Goal: Information Seeking & Learning: Learn about a topic

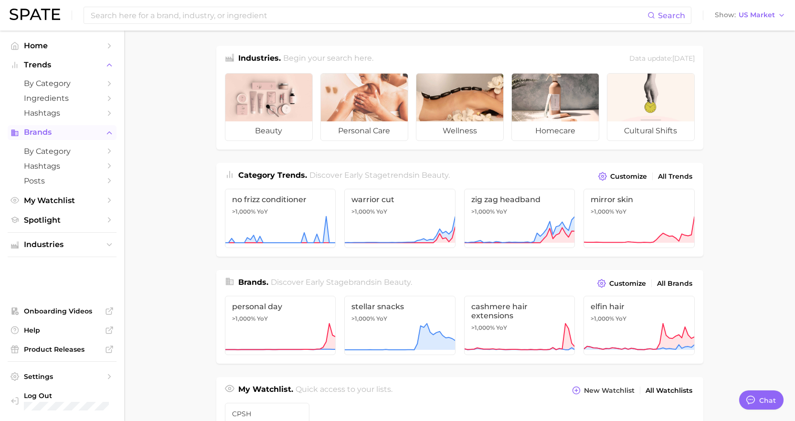
click at [38, 135] on span "Brands" at bounding box center [62, 132] width 76 height 9
click at [52, 200] on span "My Watchlist" at bounding box center [62, 200] width 76 height 9
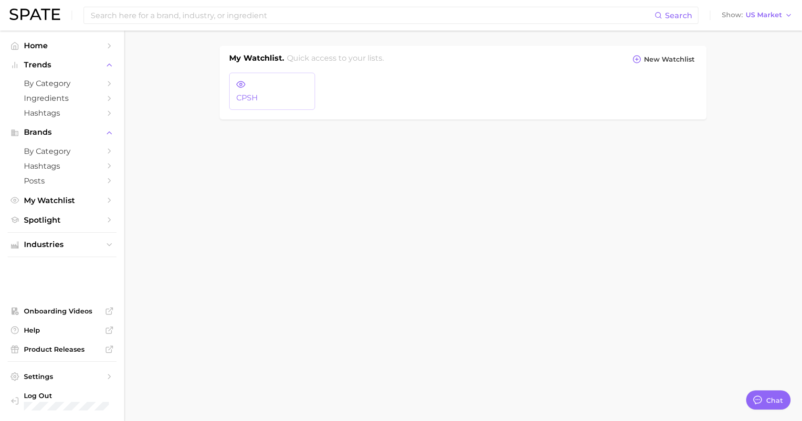
click at [302, 87] on link "CPSH" at bounding box center [272, 91] width 86 height 37
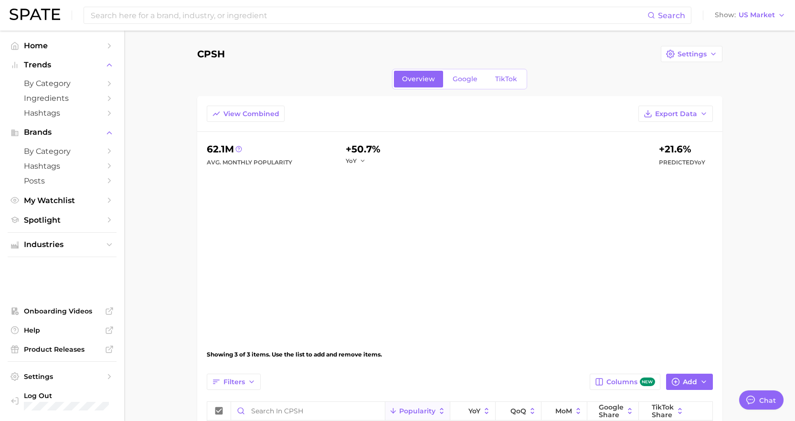
type textarea "x"
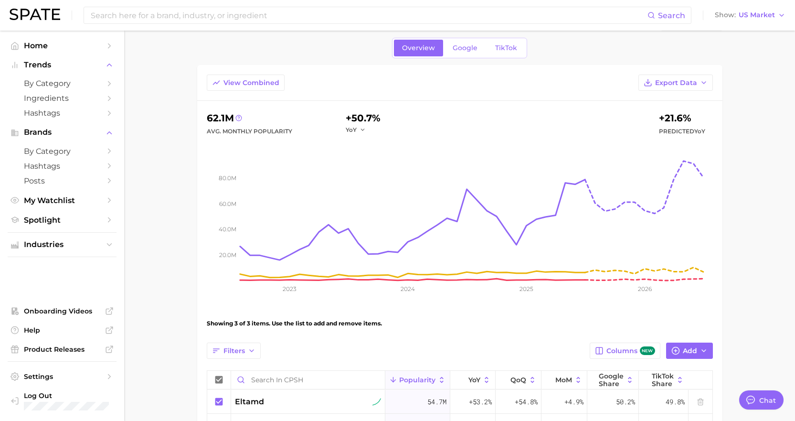
scroll to position [48, 0]
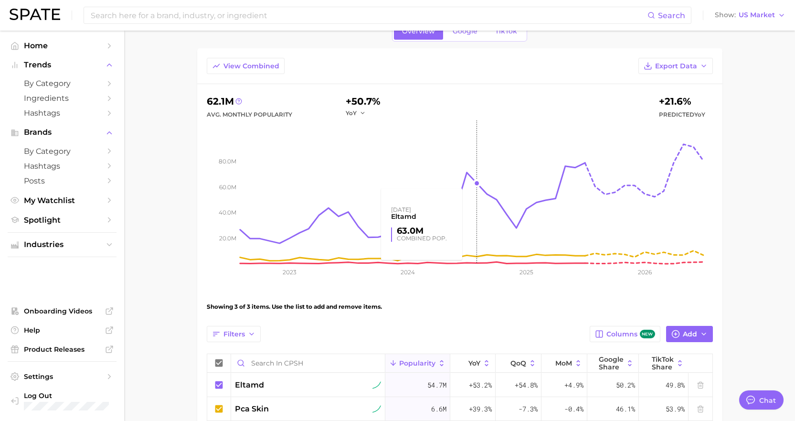
click at [463, 188] on rect at bounding box center [476, 191] width 473 height 143
click at [359, 113] on button "YoY" at bounding box center [356, 113] width 21 height 8
click at [745, 163] on main "CPSH Settings Overview Google TikTok View Combined Export Data 62.1m Avg. Month…" at bounding box center [459, 254] width 671 height 543
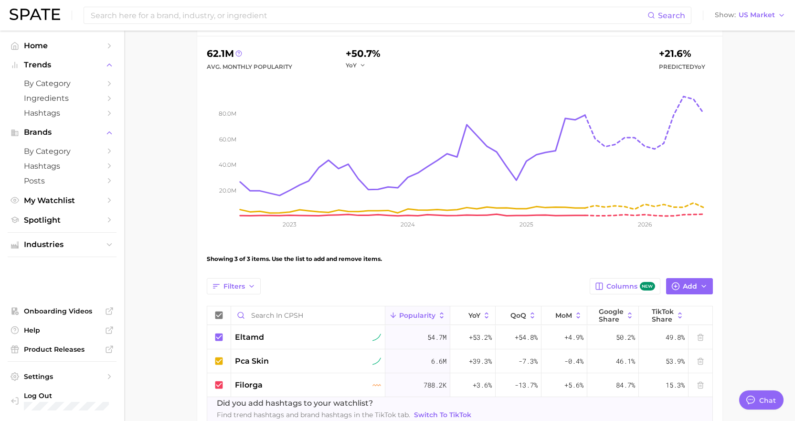
click at [784, 239] on main "CPSH Settings Overview Google TikTok View Combined Export Data 62.1m Avg. Month…" at bounding box center [459, 206] width 671 height 543
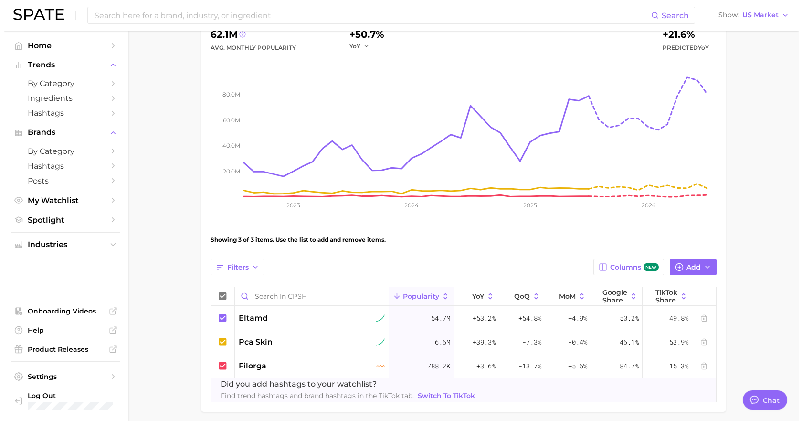
scroll to position [58, 0]
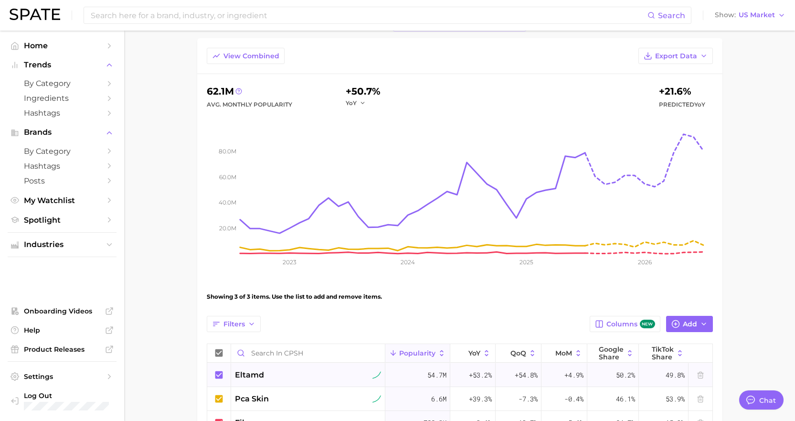
click at [283, 376] on div "eltamd" at bounding box center [308, 374] width 147 height 11
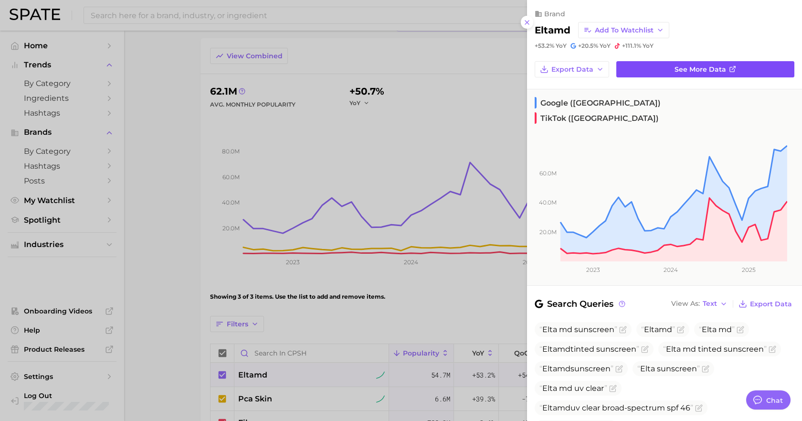
click at [730, 70] on icon at bounding box center [732, 69] width 5 height 5
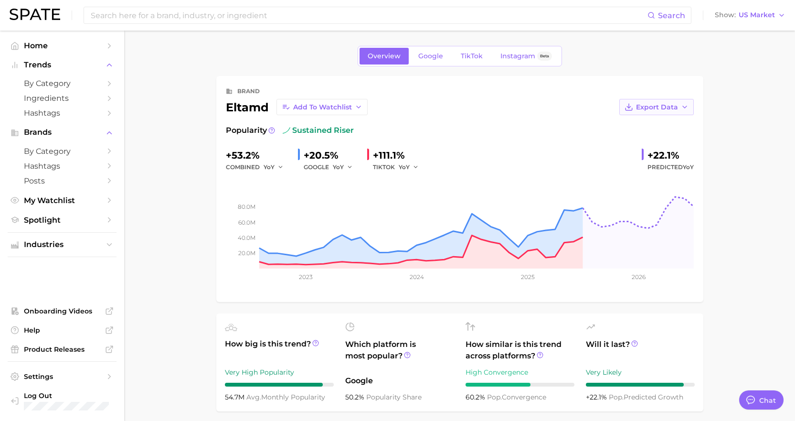
click at [659, 105] on span "Export Data" at bounding box center [657, 107] width 42 height 8
click at [634, 142] on span "Time Series Image" at bounding box center [637, 142] width 64 height 8
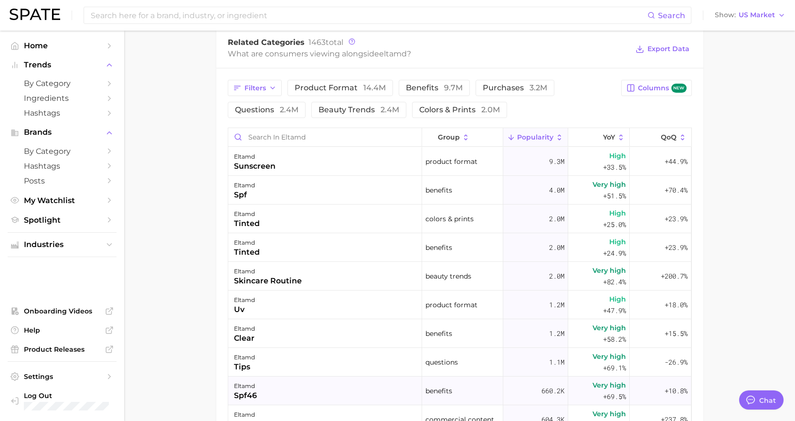
scroll to position [413, 0]
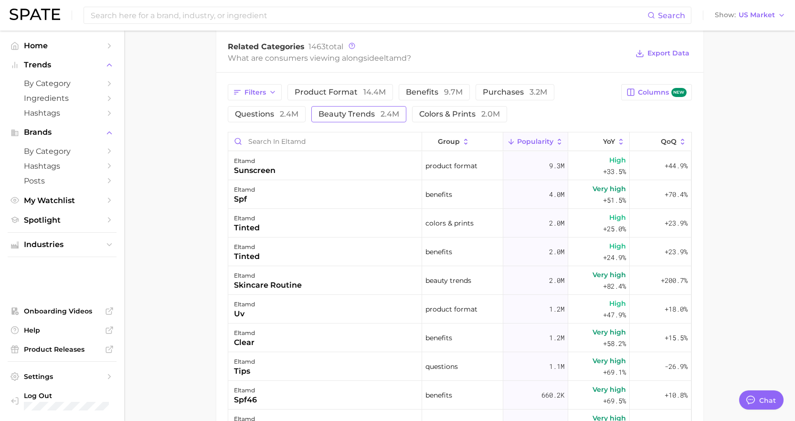
click at [350, 116] on span "beauty trends 2.4m" at bounding box center [358, 114] width 81 height 8
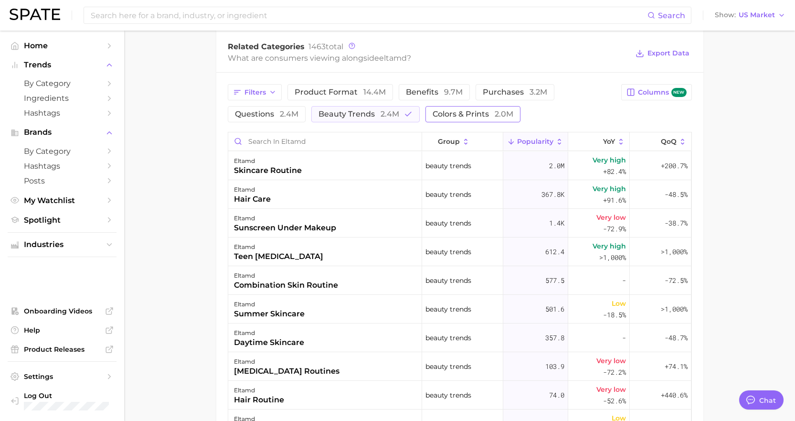
click at [456, 116] on span "colors & prints 2.0m" at bounding box center [473, 114] width 81 height 8
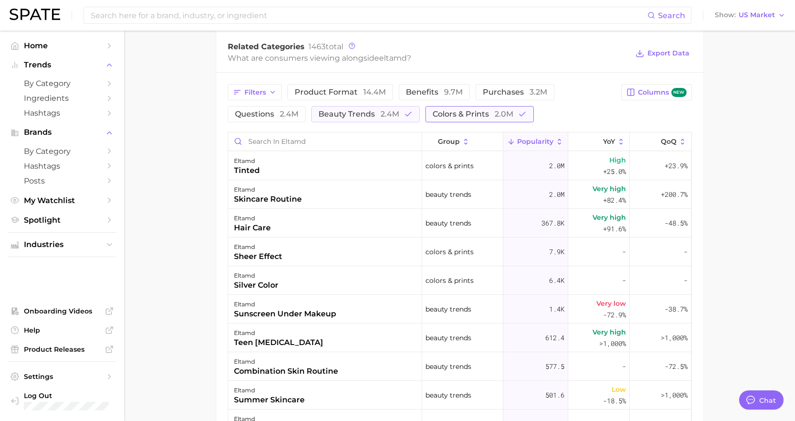
click at [456, 116] on span "colors & prints 2.0m" at bounding box center [473, 114] width 81 height 8
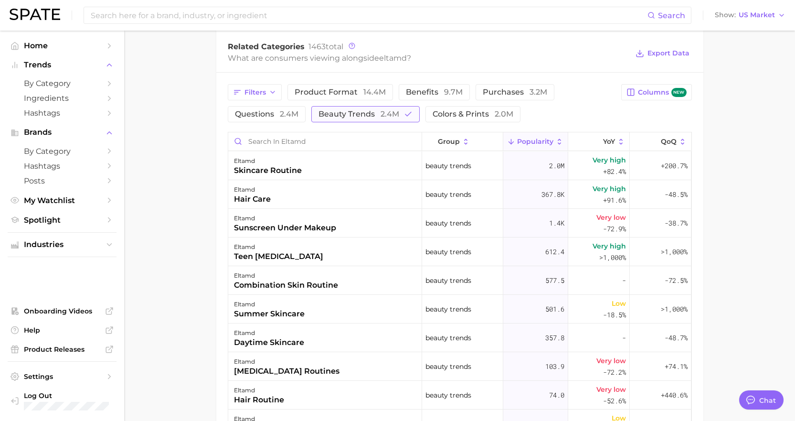
click at [377, 115] on span "beauty trends 2.4m" at bounding box center [358, 114] width 81 height 8
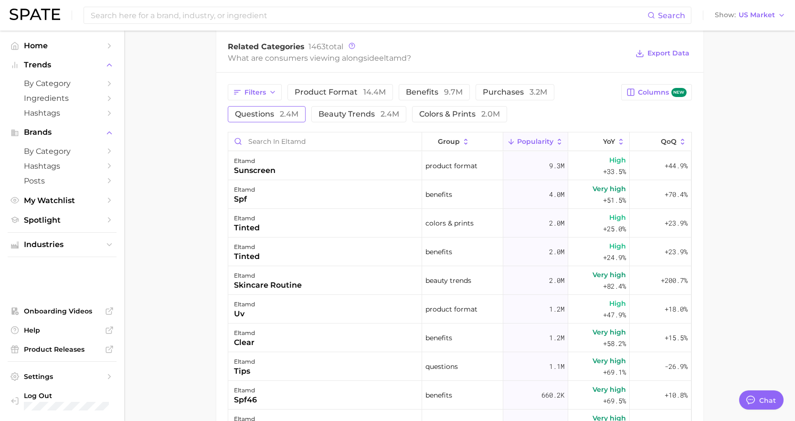
click at [280, 115] on span "2.4m" at bounding box center [289, 113] width 19 height 9
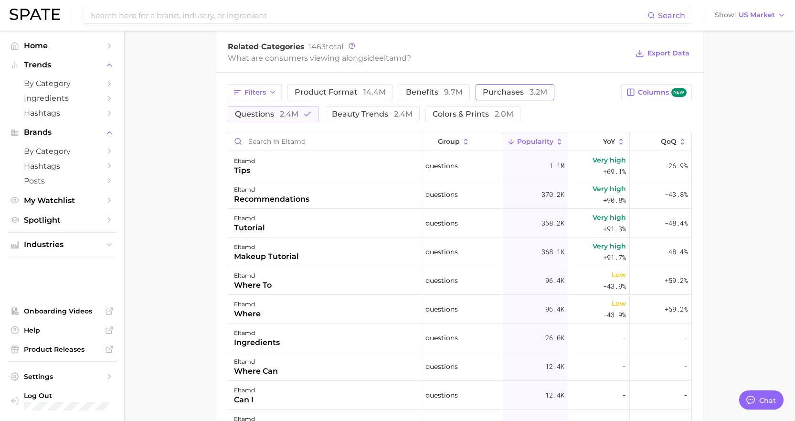
click at [503, 94] on span "purchases 3.2m" at bounding box center [515, 92] width 64 height 8
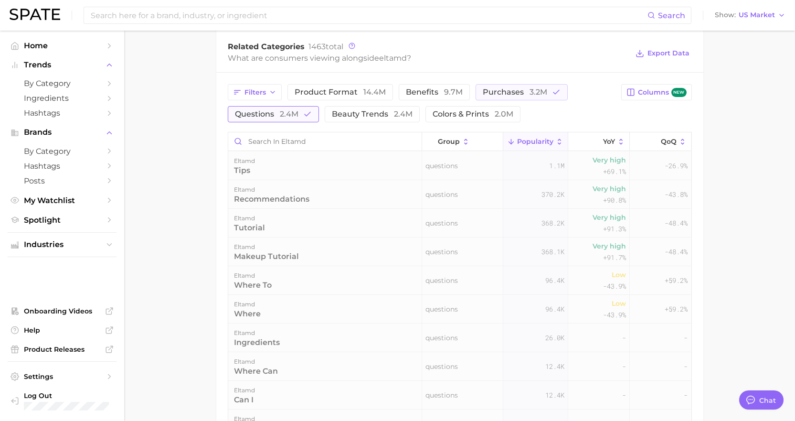
click at [298, 109] on button "questions 2.4m" at bounding box center [273, 114] width 91 height 16
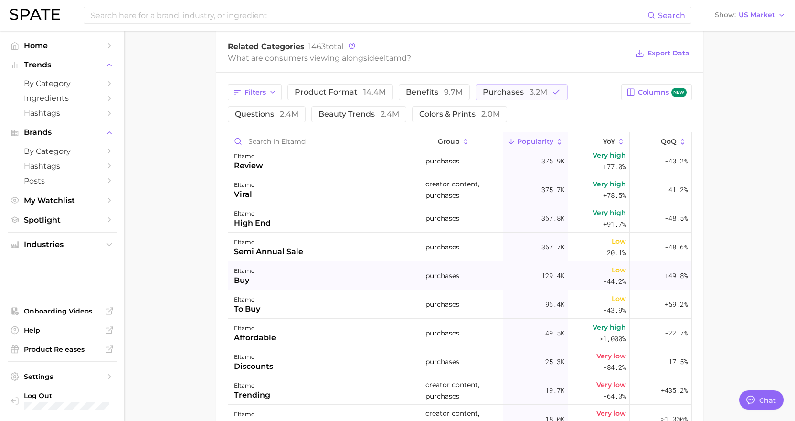
scroll to position [0, 0]
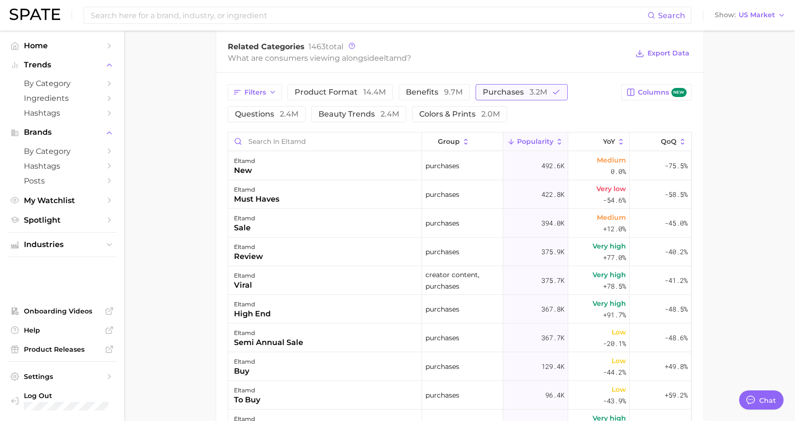
click at [510, 95] on span "purchases 3.2m" at bounding box center [515, 92] width 64 height 8
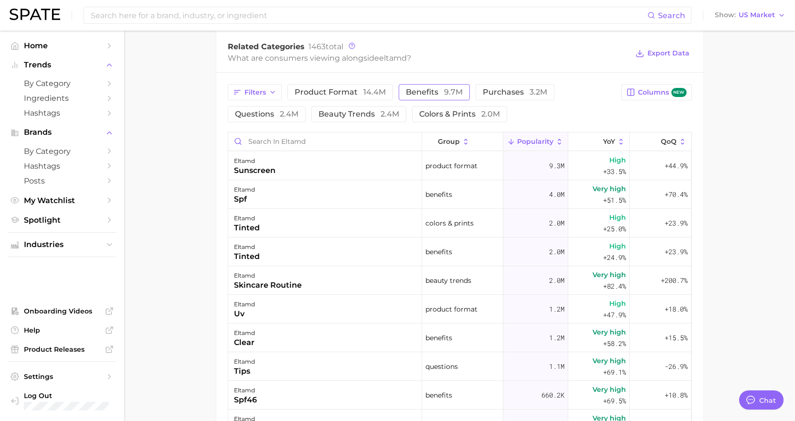
click at [427, 95] on span "benefits 9.7m" at bounding box center [434, 92] width 57 height 8
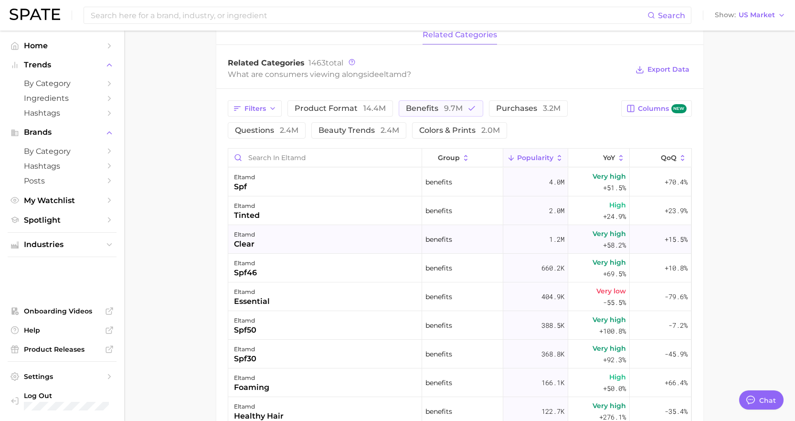
scroll to position [222, 0]
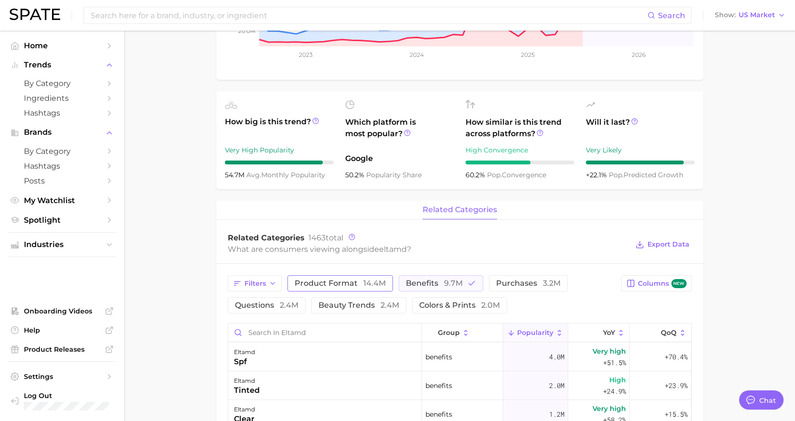
click at [353, 281] on span "product format 14.4m" at bounding box center [340, 283] width 91 height 8
click at [440, 286] on span "benefits 9.7m" at bounding box center [447, 283] width 57 height 8
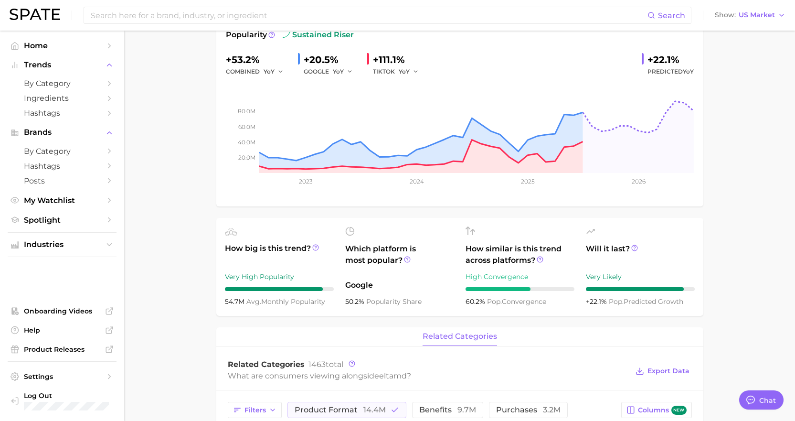
scroll to position [0, 0]
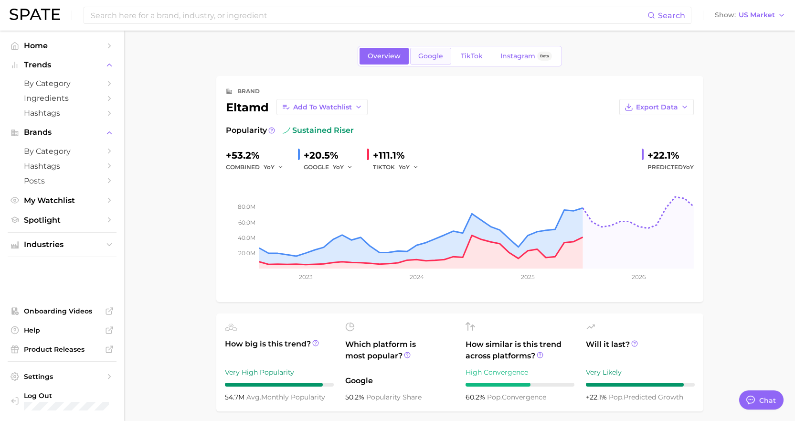
click at [435, 53] on span "Google" at bounding box center [430, 56] width 25 height 8
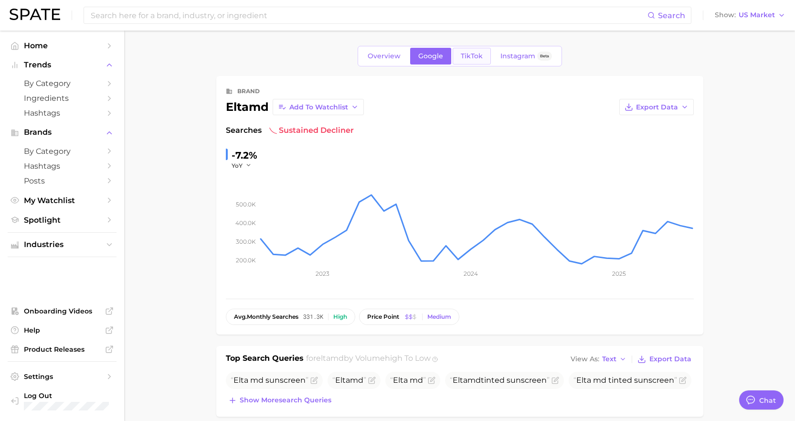
click at [476, 60] on link "TikTok" at bounding box center [472, 56] width 38 height 17
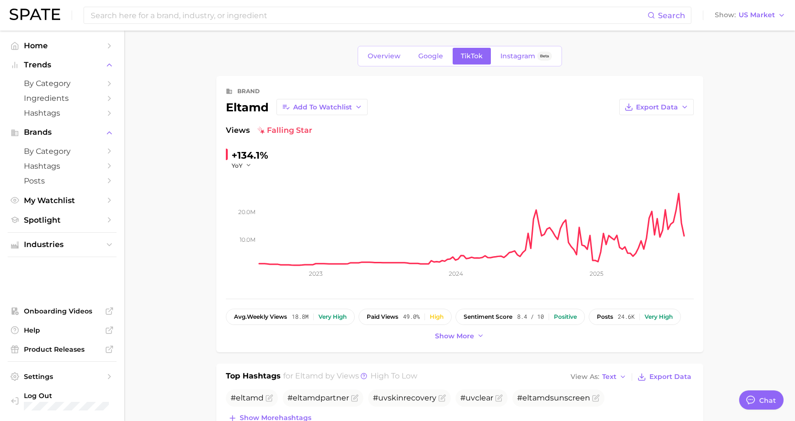
click at [463, 338] on span "Show more" at bounding box center [454, 336] width 39 height 8
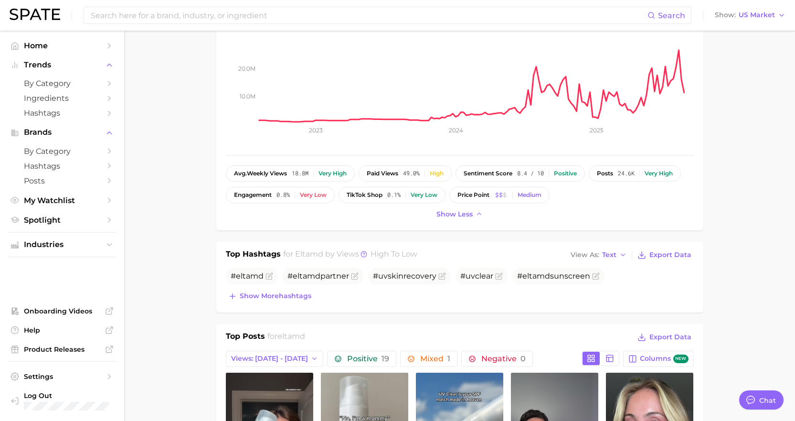
scroll to position [286, 0]
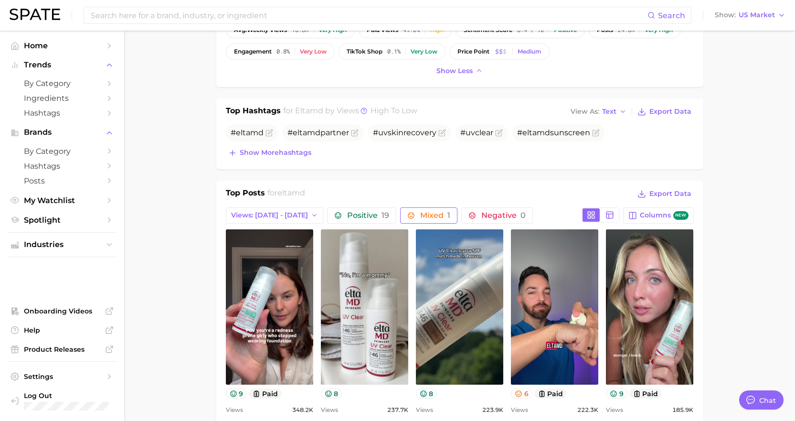
click at [407, 216] on span "Mixed 1" at bounding box center [428, 216] width 43 height 8
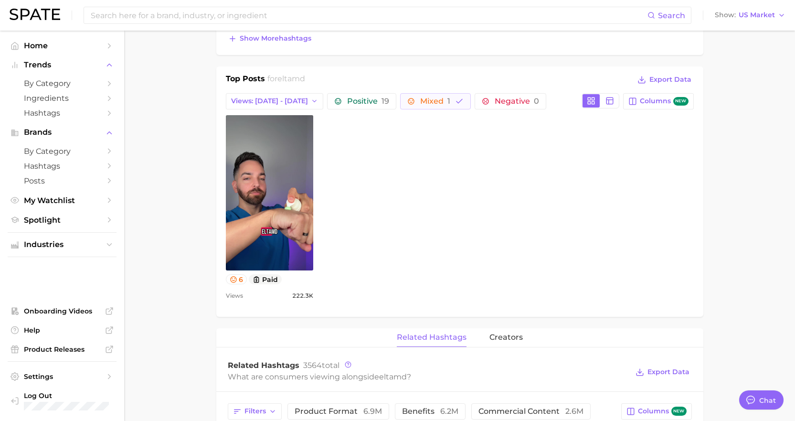
scroll to position [430, 0]
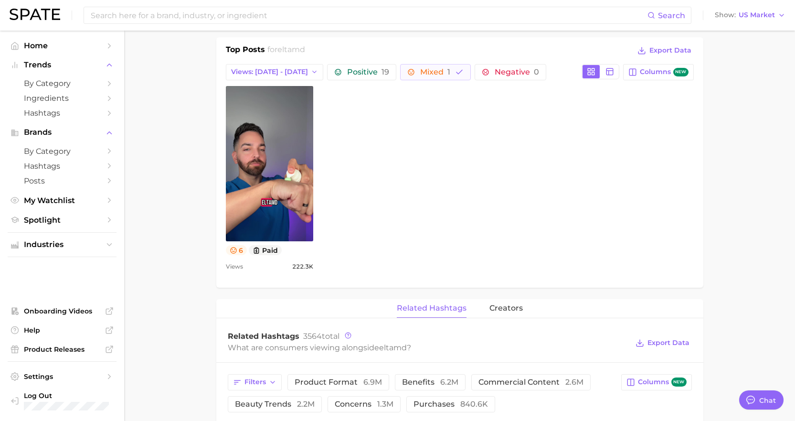
click at [239, 253] on button "6" at bounding box center [236, 250] width 21 height 10
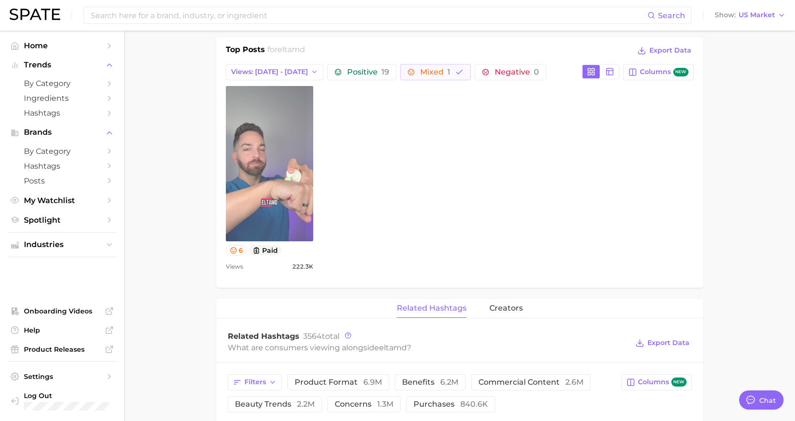
click at [245, 206] on link "view post on TikTok" at bounding box center [269, 163] width 87 height 155
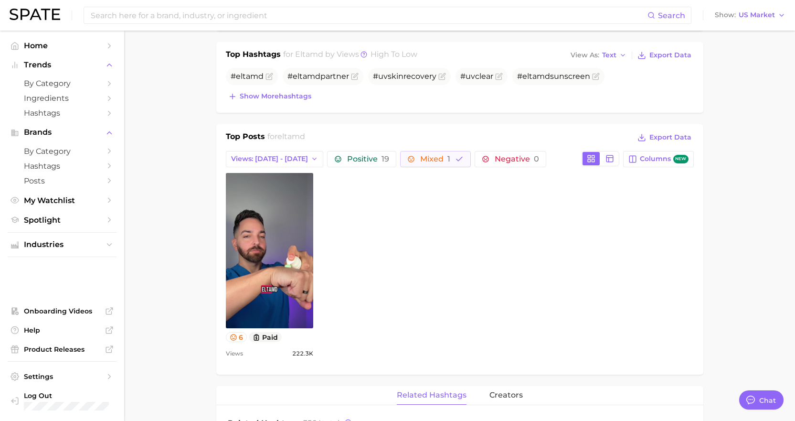
scroll to position [334, 0]
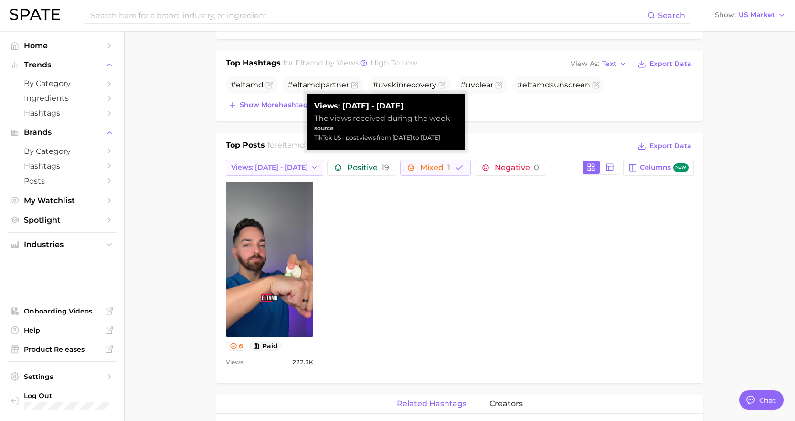
click at [277, 168] on span "Views: [DATE] - [DATE]" at bounding box center [269, 167] width 77 height 8
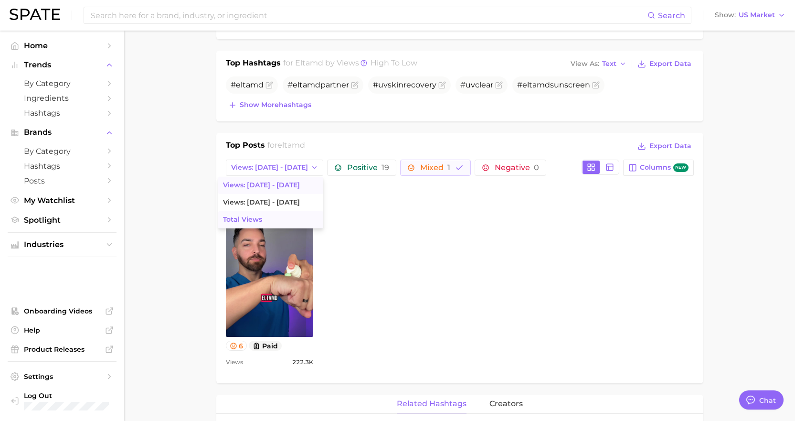
click at [271, 217] on button "Total Views" at bounding box center [270, 219] width 105 height 17
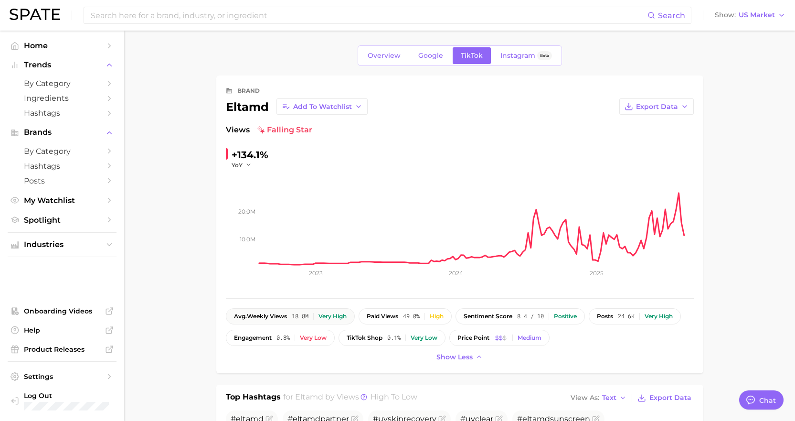
scroll to position [0, 0]
click at [501, 53] on span "Instagram" at bounding box center [517, 56] width 35 height 8
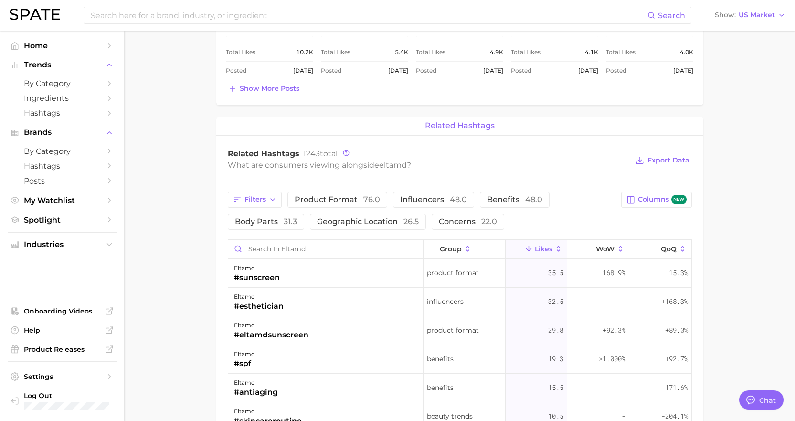
scroll to position [334, 0]
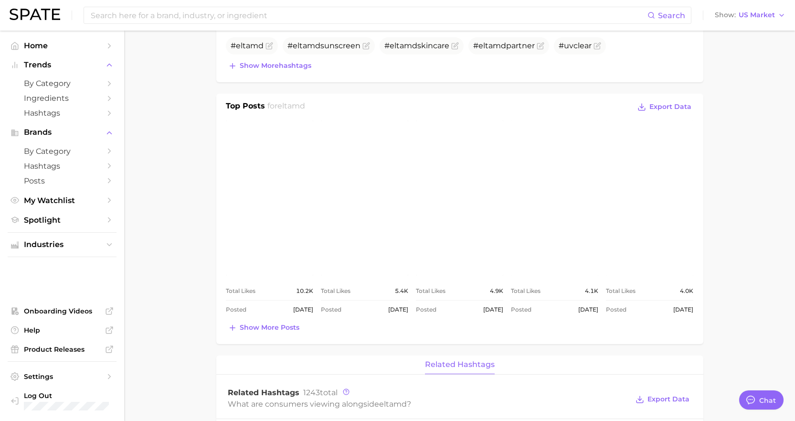
click at [265, 182] on link "view post on Instagram" at bounding box center [269, 197] width 87 height 155
click at [385, 175] on link "view post on Instagram" at bounding box center [364, 197] width 87 height 155
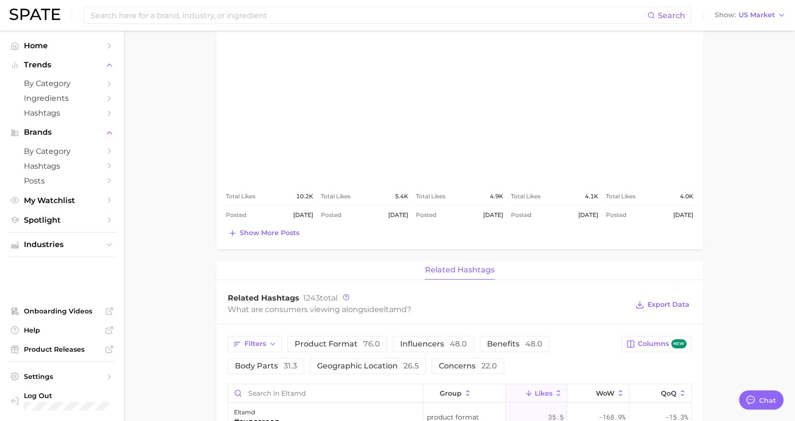
scroll to position [430, 0]
drag, startPoint x: 262, startPoint y: 233, endPoint x: 303, endPoint y: 231, distance: 41.1
click at [263, 233] on span "Show more posts" at bounding box center [270, 232] width 60 height 8
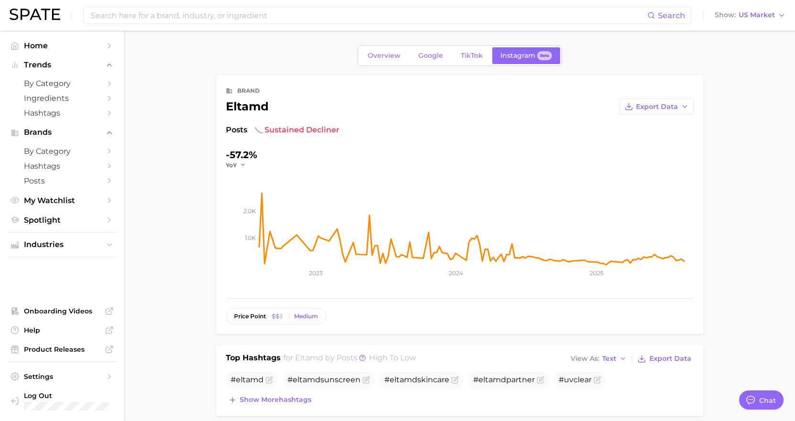
scroll to position [0, 0]
click at [466, 55] on span "TikTok" at bounding box center [472, 56] width 22 height 8
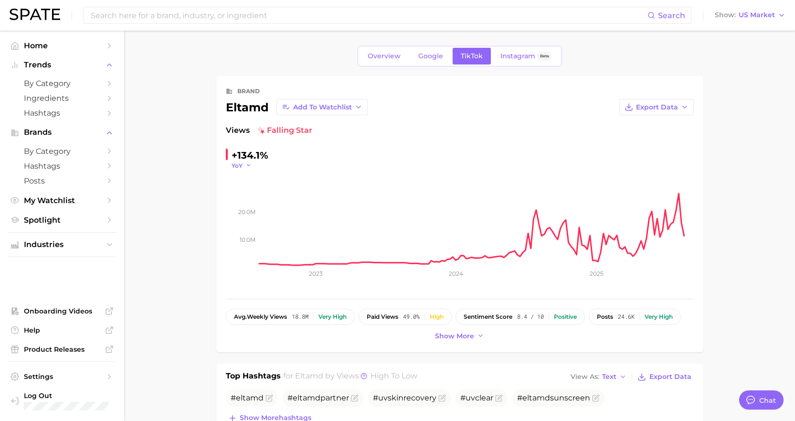
click at [250, 167] on icon "button" at bounding box center [248, 165] width 7 height 7
click at [508, 57] on span "Instagram" at bounding box center [517, 56] width 35 height 8
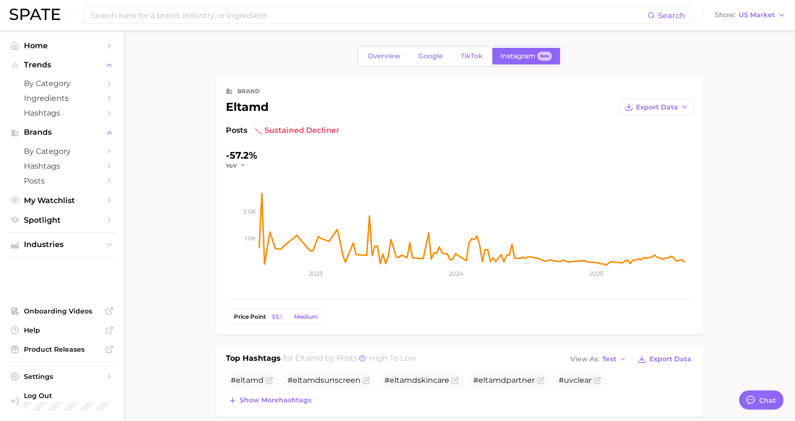
click at [254, 88] on div "brand" at bounding box center [248, 90] width 22 height 11
click at [248, 90] on div "brand" at bounding box center [248, 90] width 22 height 11
click at [62, 201] on span "My Watchlist" at bounding box center [62, 200] width 76 height 9
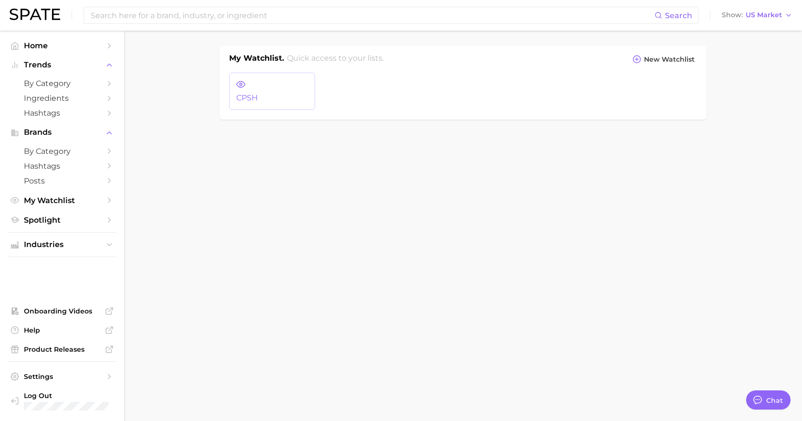
click at [273, 85] on link "CPSH" at bounding box center [272, 91] width 86 height 37
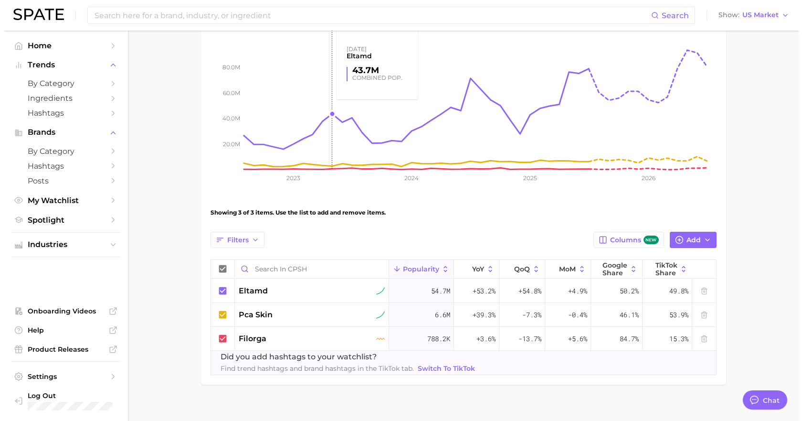
scroll to position [143, 0]
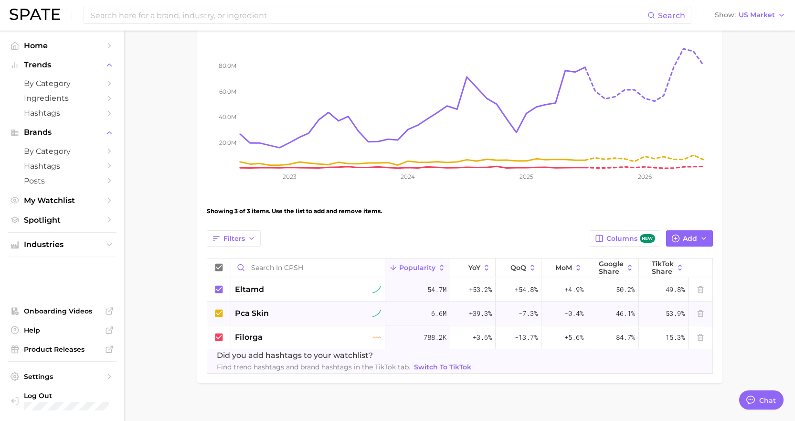
click at [261, 307] on span "pca skin" at bounding box center [252, 312] width 34 height 11
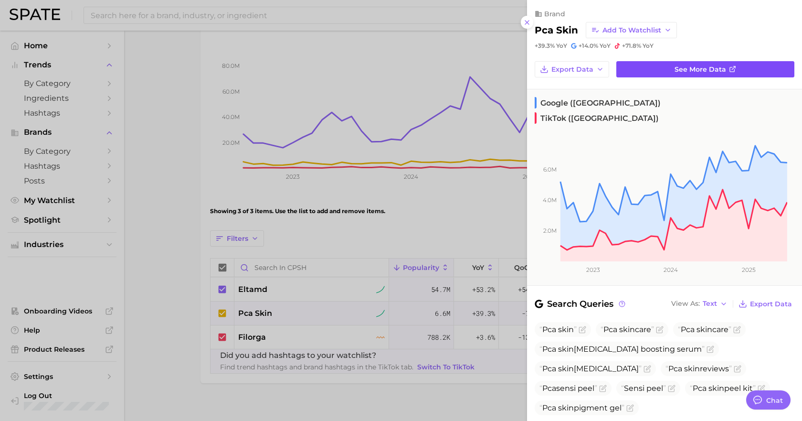
click at [723, 72] on link "See more data" at bounding box center [705, 69] width 178 height 16
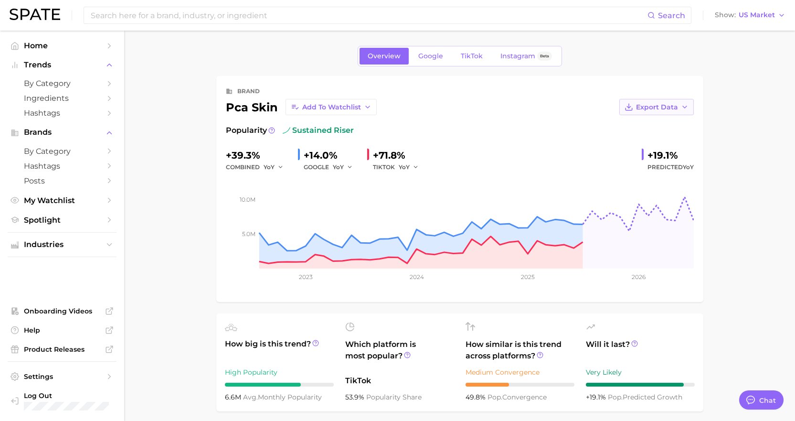
click at [632, 109] on icon "button" at bounding box center [629, 107] width 9 height 9
click at [630, 141] on span "Time Series Image" at bounding box center [637, 142] width 64 height 8
click at [476, 233] on rect at bounding box center [460, 220] width 468 height 95
click at [424, 54] on span "Google" at bounding box center [430, 56] width 25 height 8
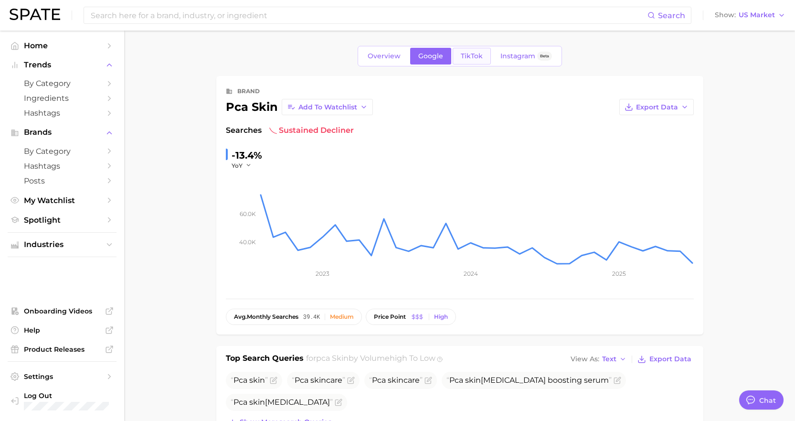
click at [475, 55] on span "TikTok" at bounding box center [472, 56] width 22 height 8
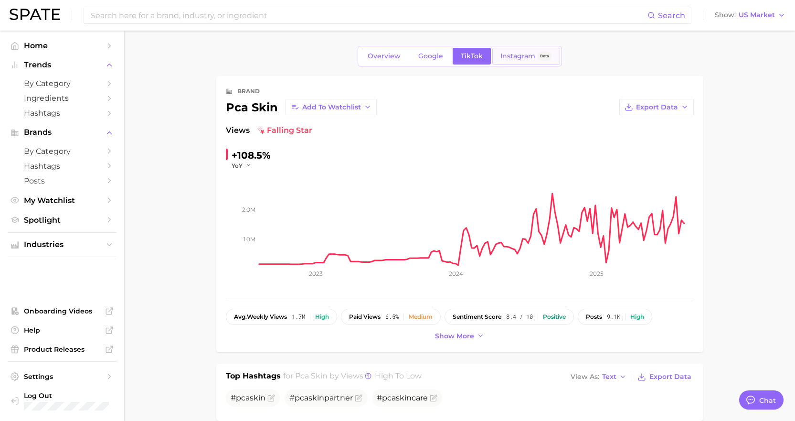
click at [505, 58] on span "Instagram" at bounding box center [517, 56] width 35 height 8
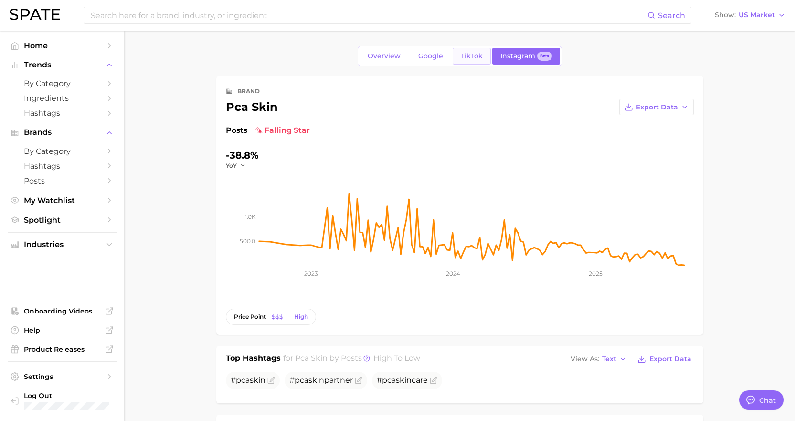
click at [472, 55] on span "TikTok" at bounding box center [472, 56] width 22 height 8
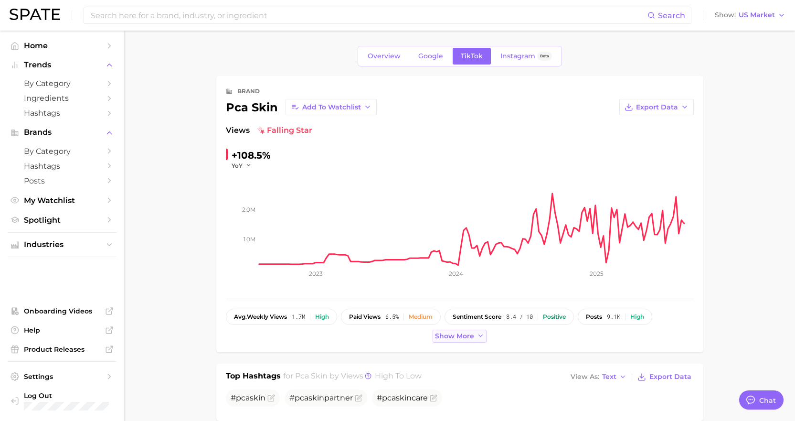
click at [455, 337] on span "Show more" at bounding box center [454, 336] width 39 height 8
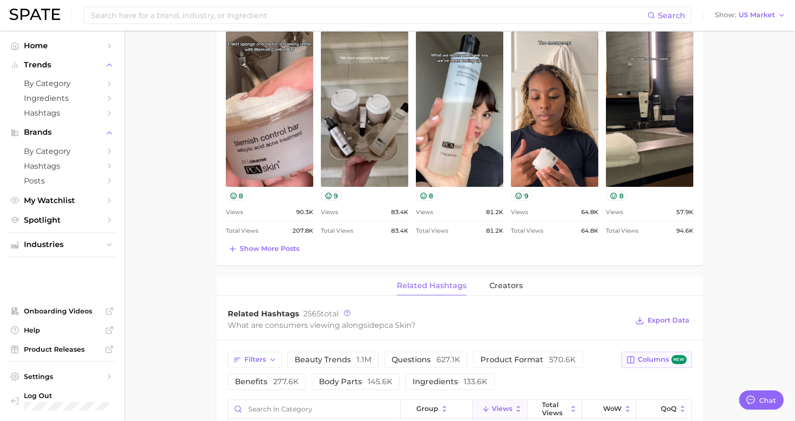
scroll to position [334, 0]
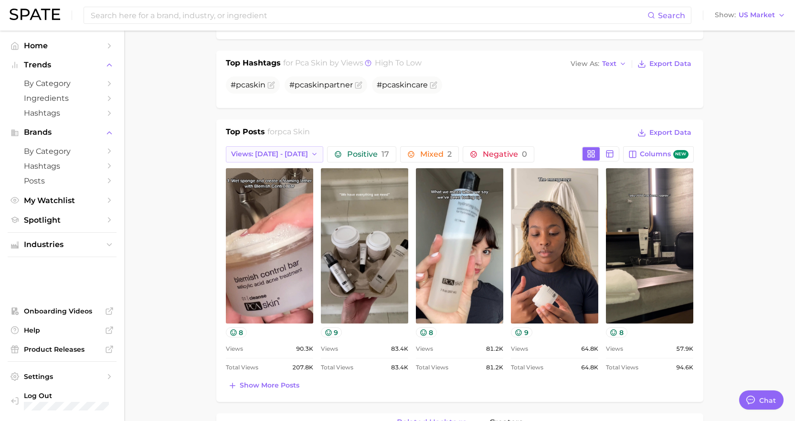
click at [302, 152] on button "Views: [DATE] - [DATE]" at bounding box center [275, 154] width 98 height 16
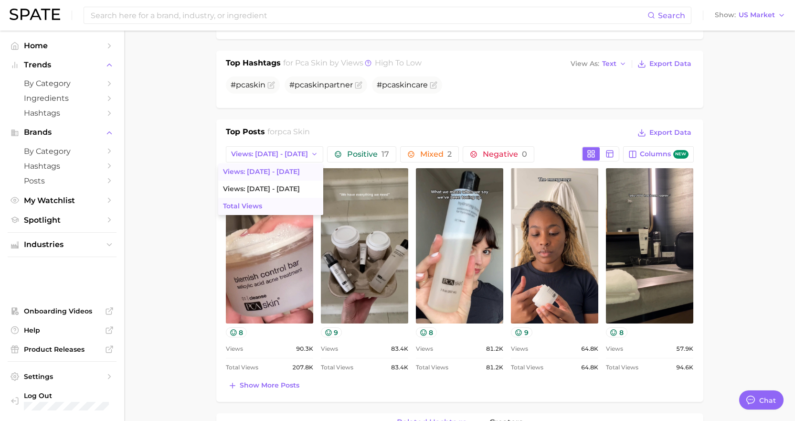
click at [223, 210] on span "Total Views" at bounding box center [242, 206] width 39 height 8
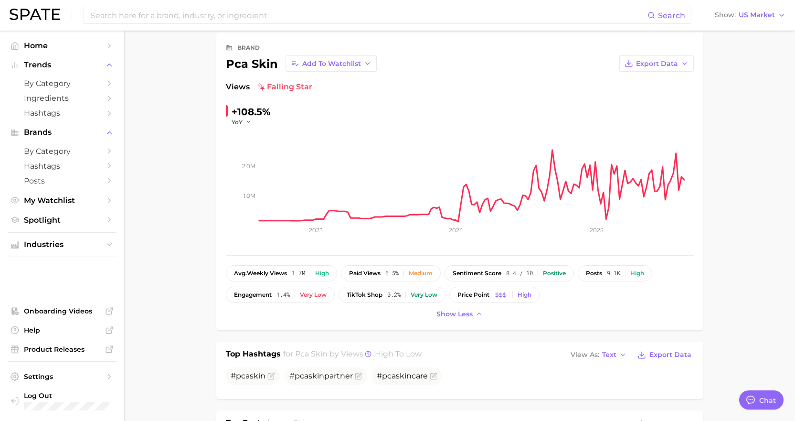
scroll to position [0, 0]
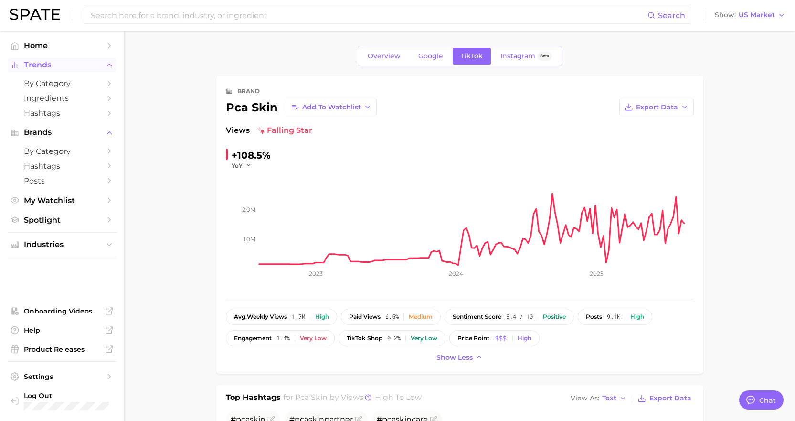
click at [36, 68] on span "Trends" at bounding box center [62, 65] width 76 height 9
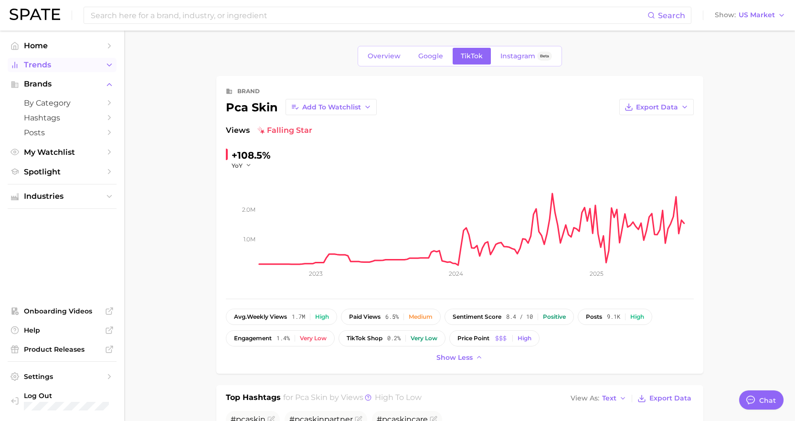
click at [36, 64] on span "Trends" at bounding box center [62, 65] width 76 height 9
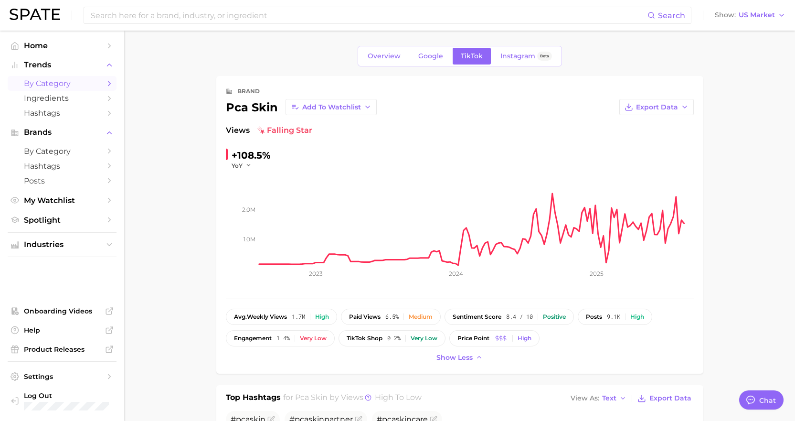
click at [104, 84] on link "by Category" at bounding box center [62, 83] width 109 height 15
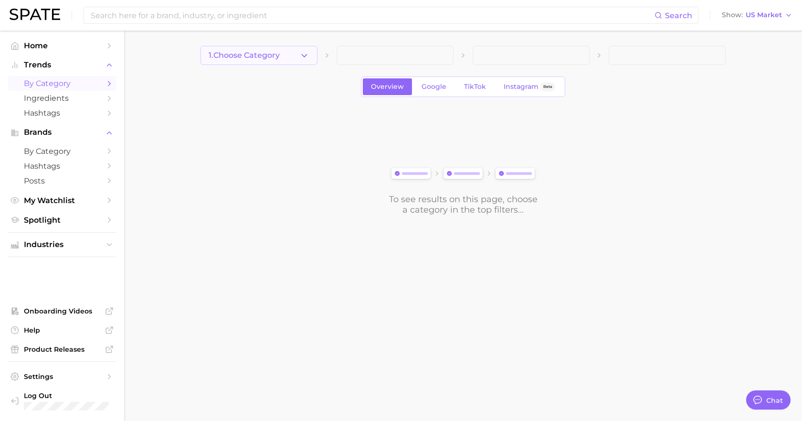
click at [305, 53] on icon "button" at bounding box center [304, 56] width 10 height 10
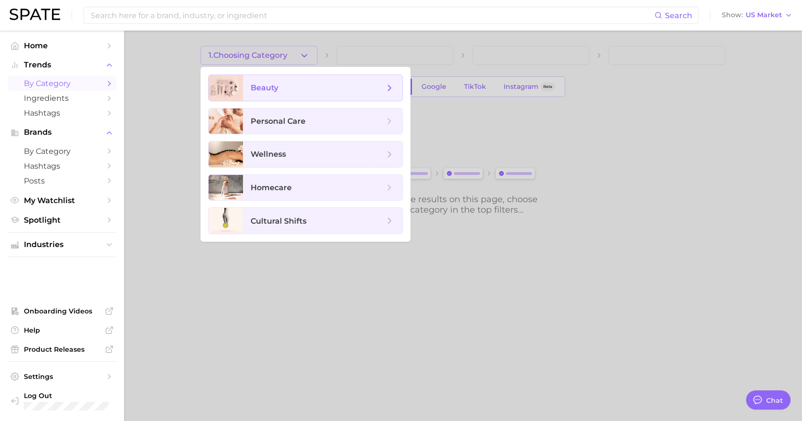
click at [307, 88] on span "beauty" at bounding box center [318, 88] width 134 height 11
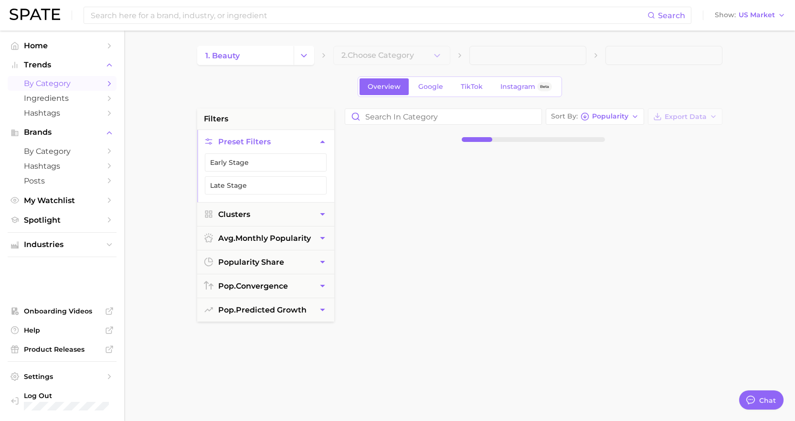
click at [300, 53] on icon "Change Category" at bounding box center [304, 56] width 10 height 10
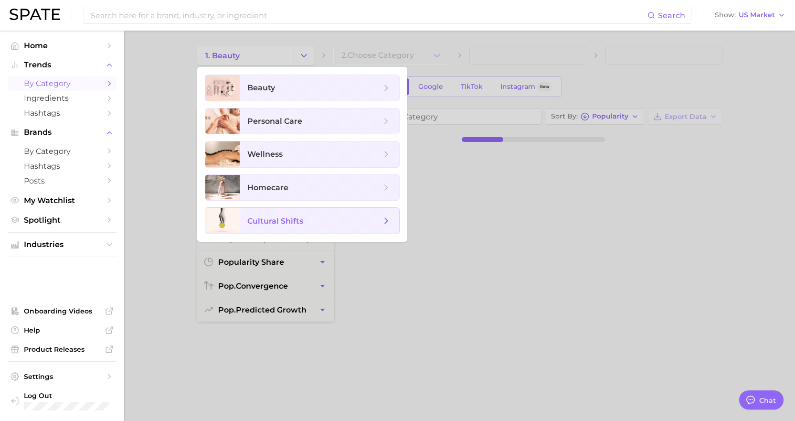
click at [304, 219] on span "cultural shifts" at bounding box center [314, 220] width 134 height 11
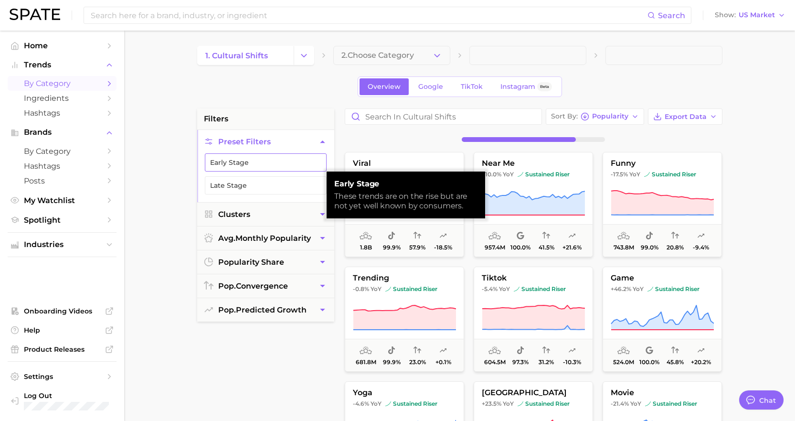
click at [292, 166] on button "Early Stage" at bounding box center [266, 162] width 122 height 18
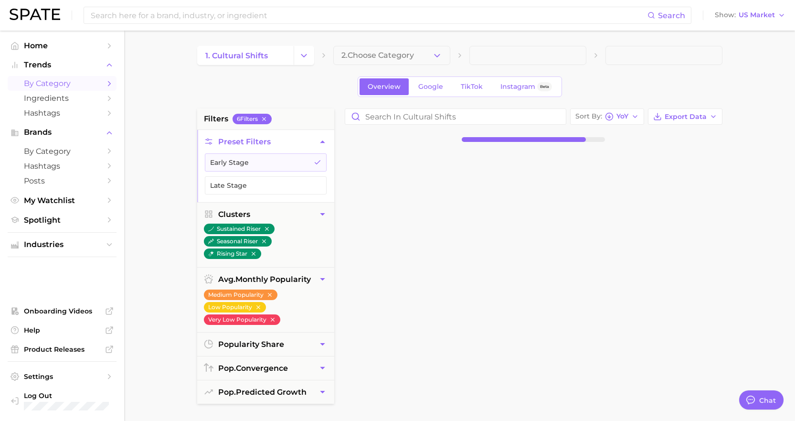
click at [414, 58] on span "2. Choose Category" at bounding box center [377, 55] width 73 height 9
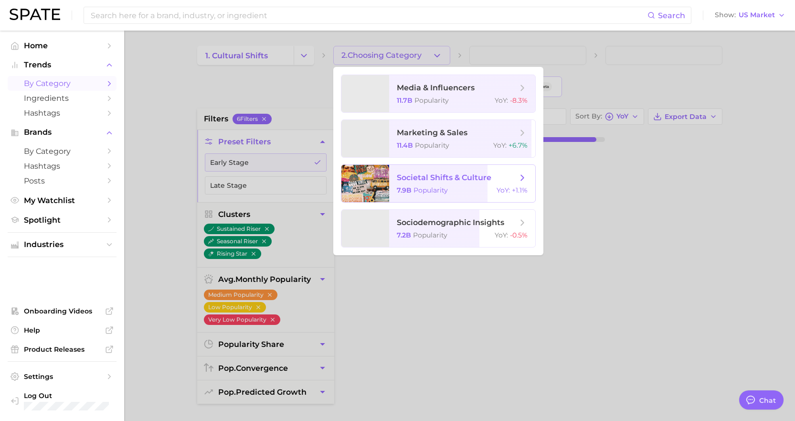
click at [436, 185] on span "societal shifts & culture 7.9b Popularity YoY : +1.1%" at bounding box center [462, 183] width 146 height 37
